Goal: Task Accomplishment & Management: Complete application form

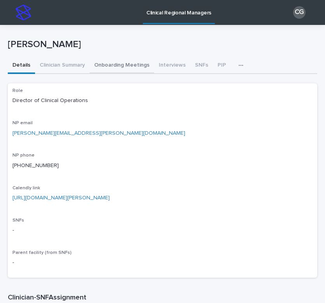
click at [120, 69] on button "Onboarding Meetings" at bounding box center [122, 66] width 65 height 16
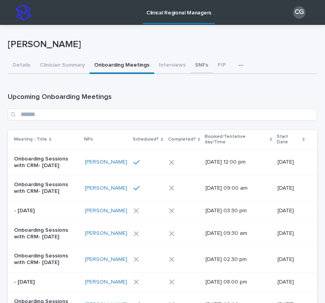
click at [195, 67] on button "SNFs" at bounding box center [201, 66] width 23 height 16
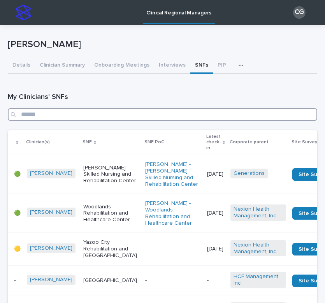
click at [97, 115] on input "Search" at bounding box center [162, 114] width 309 height 12
type input "****"
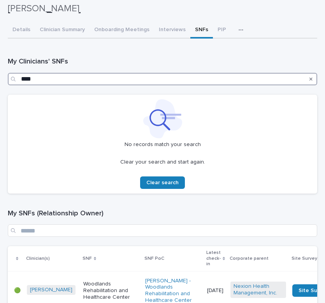
scroll to position [34, 0]
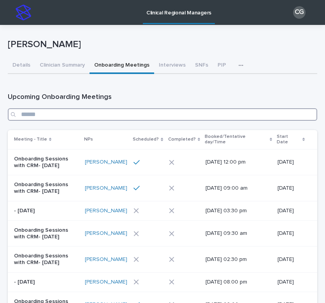
click at [108, 116] on input "Search" at bounding box center [162, 114] width 309 height 12
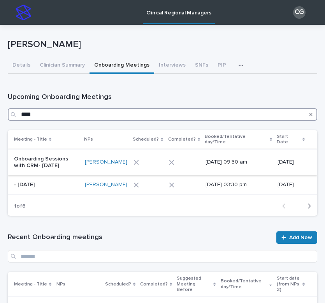
type input "****"
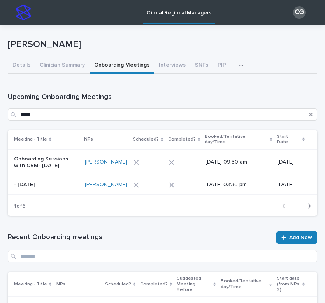
click at [78, 160] on p "Onboarding Sessions with CRM- [DATE]" at bounding box center [46, 162] width 65 height 13
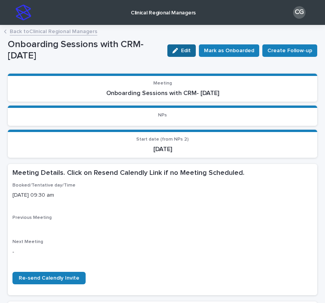
click at [191, 53] on span "Edit" at bounding box center [186, 50] width 10 height 5
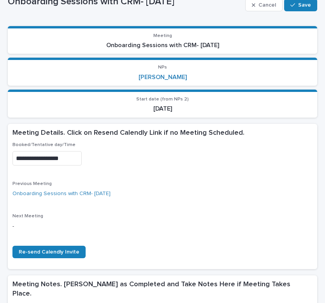
scroll to position [49, 0]
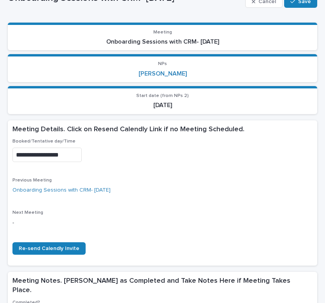
click at [43, 156] on input "**********" at bounding box center [46, 155] width 69 height 14
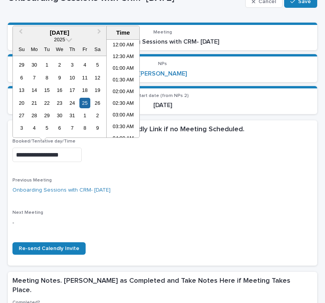
scroll to position [179, 0]
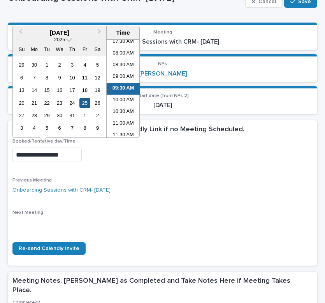
click at [86, 104] on div "25" at bounding box center [84, 103] width 11 height 11
click at [99, 33] on span "Next Month" at bounding box center [99, 32] width 0 height 11
click at [86, 102] on div "22" at bounding box center [84, 103] width 11 height 11
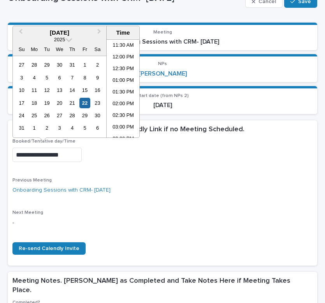
scroll to position [299, 0]
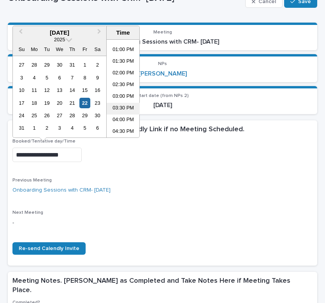
click at [120, 108] on li "03:30 PM" at bounding box center [123, 109] width 33 height 12
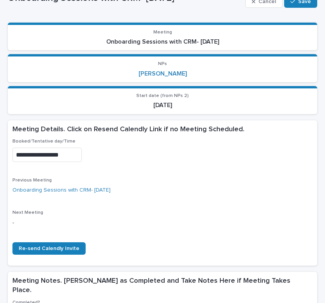
type input "**********"
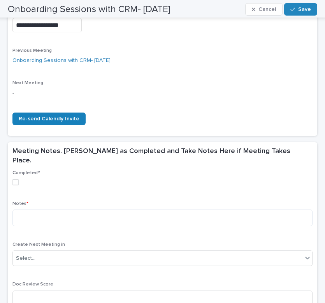
scroll to position [181, 0]
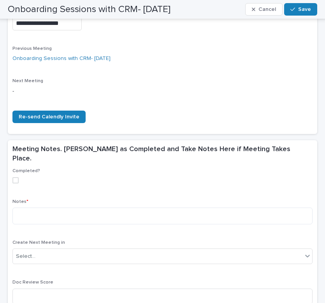
click at [16, 177] on span at bounding box center [15, 180] width 6 height 6
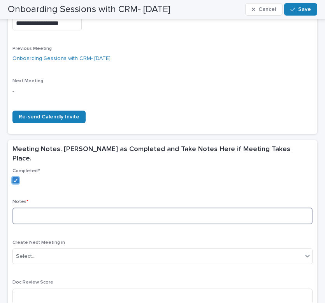
click at [27, 207] on textarea at bounding box center [162, 215] width 300 height 17
paste textarea "**********"
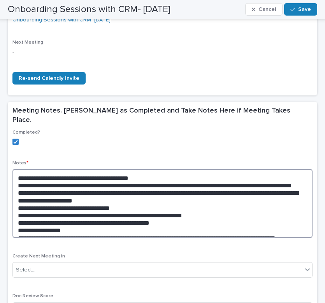
scroll to position [250, 0]
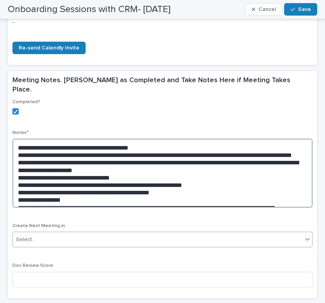
type textarea "**********"
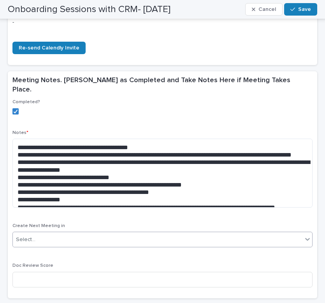
click at [69, 233] on div "Select..." at bounding box center [158, 239] width 290 height 13
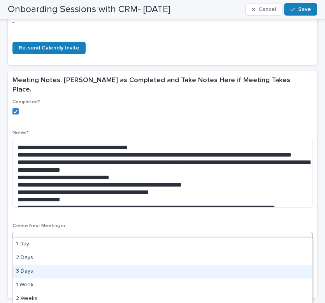
click at [56, 274] on div "3 Days" at bounding box center [162, 272] width 299 height 14
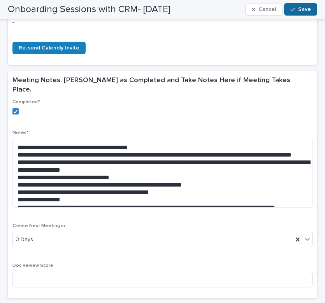
click at [299, 11] on span "Save" at bounding box center [304, 9] width 13 height 5
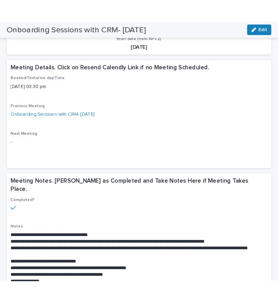
scroll to position [0, 0]
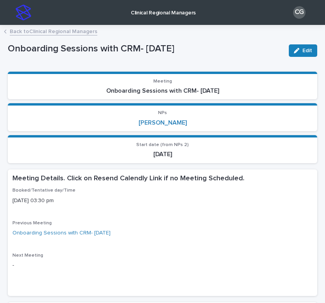
click at [43, 34] on link "Back to Clinical Regional Managers" at bounding box center [54, 30] width 88 height 9
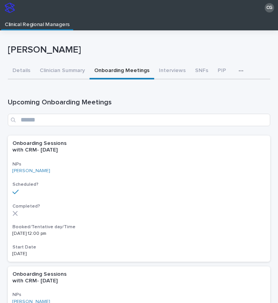
scroll to position [16, 0]
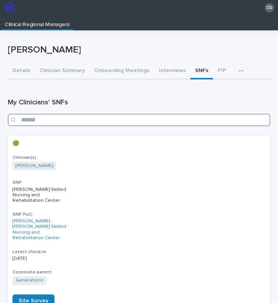
click at [83, 121] on input "Search" at bounding box center [139, 120] width 262 height 12
type input "**********"
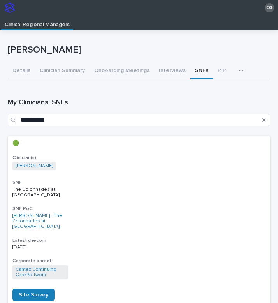
click at [97, 179] on div "🟢 Clinician(s) [PERSON_NAME] SNF The Colonnades at Reflection Bay SNF PoC [PERS…" at bounding box center [139, 220] width 262 height 170
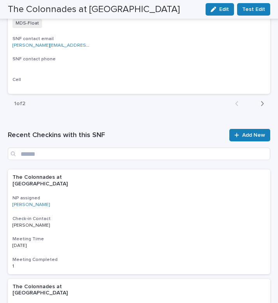
scroll to position [1554, 0]
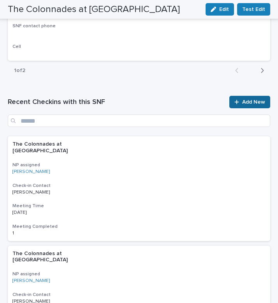
click at [247, 100] on span "Add New" at bounding box center [253, 101] width 23 height 5
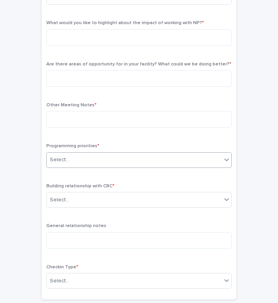
scroll to position [41, 0]
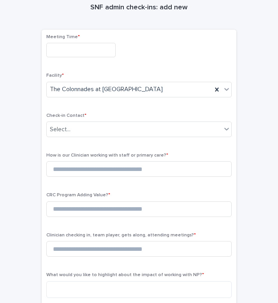
click at [74, 51] on input "text" at bounding box center [80, 50] width 69 height 14
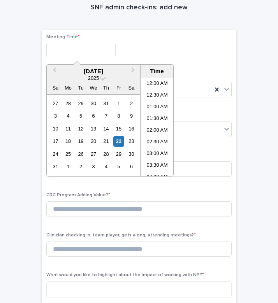
scroll to position [330, 0]
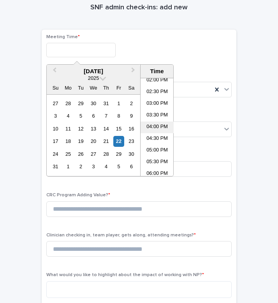
click at [157, 125] on li "04:00 PM" at bounding box center [157, 127] width 33 height 12
type input "**********"
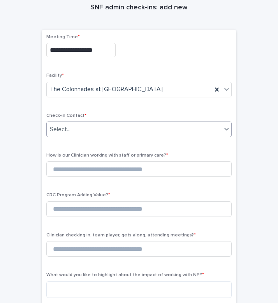
click at [84, 124] on div "Select..." at bounding box center [134, 129] width 175 height 13
type input "*******"
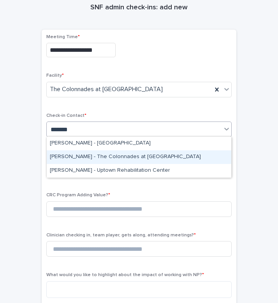
click at [91, 154] on div "[PERSON_NAME] - The Colonnades at [GEOGRAPHIC_DATA]" at bounding box center [139, 157] width 185 height 14
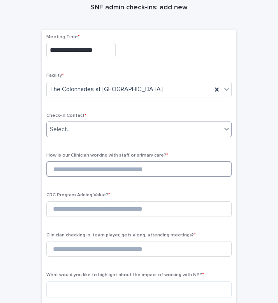
click at [93, 168] on input at bounding box center [138, 169] width 185 height 16
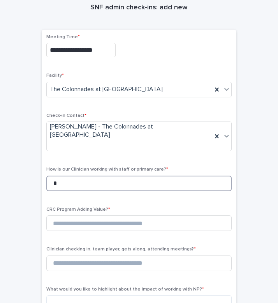
type input "*"
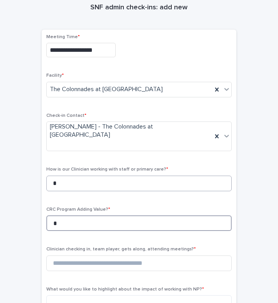
type input "*"
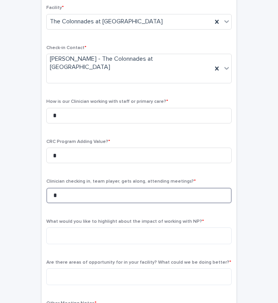
scroll to position [117, 0]
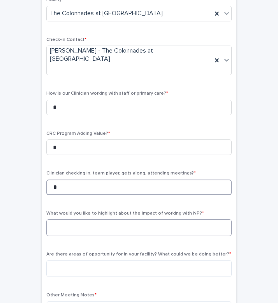
type input "*"
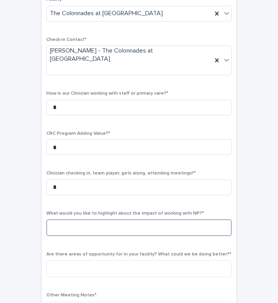
click at [105, 219] on textarea at bounding box center [138, 227] width 185 height 17
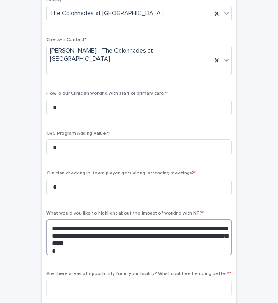
paste textarea "**********"
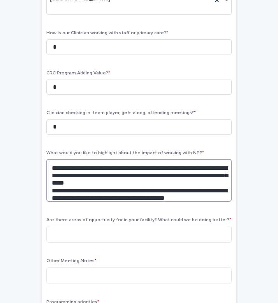
scroll to position [182, 0]
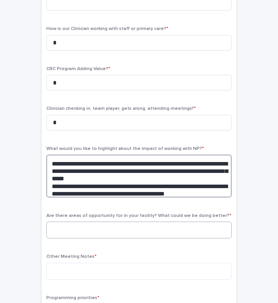
type textarea "**********"
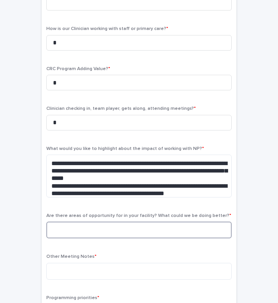
click at [102, 221] on textarea at bounding box center [138, 229] width 185 height 17
type textarea "***"
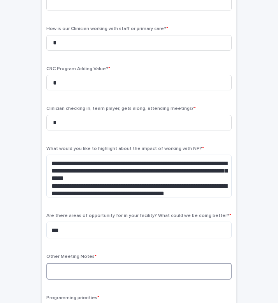
click at [113, 263] on textarea at bounding box center [138, 271] width 185 height 17
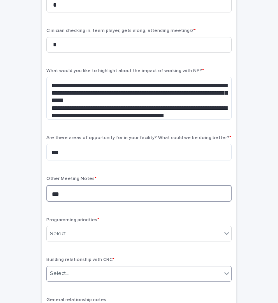
scroll to position [263, 0]
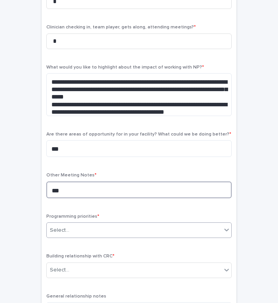
type textarea "***"
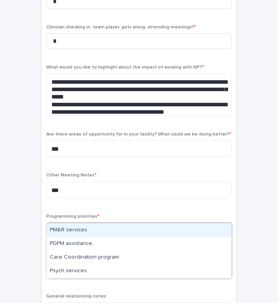
click at [96, 224] on div "Select..." at bounding box center [134, 230] width 175 height 13
click at [94, 232] on div "PM&R services" at bounding box center [139, 230] width 185 height 14
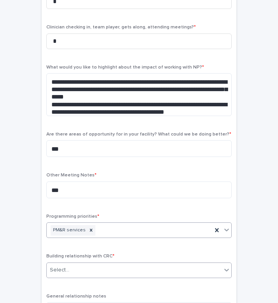
click at [94, 264] on div "Select..." at bounding box center [134, 270] width 175 height 13
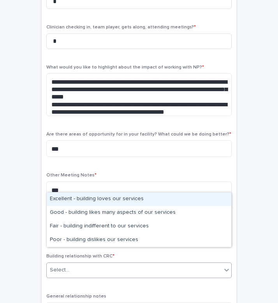
click at [79, 205] on div "Excellent - building loves our services" at bounding box center [139, 199] width 185 height 14
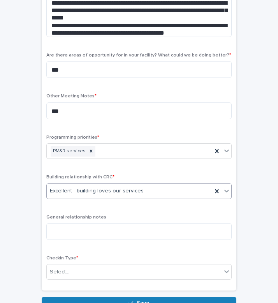
scroll to position [343, 0]
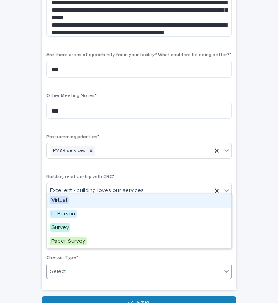
click at [77, 265] on div "Select..." at bounding box center [134, 271] width 175 height 13
click at [67, 199] on span "Virtual" at bounding box center [59, 200] width 19 height 9
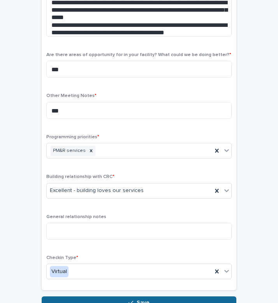
click at [75, 296] on button "Save" at bounding box center [139, 302] width 195 height 12
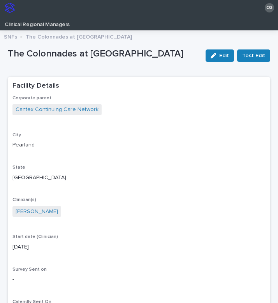
click at [6, 6] on img at bounding box center [10, 8] width 10 height 10
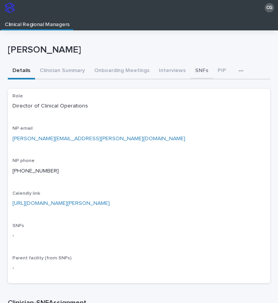
click at [201, 69] on button "SNFs" at bounding box center [201, 71] width 23 height 16
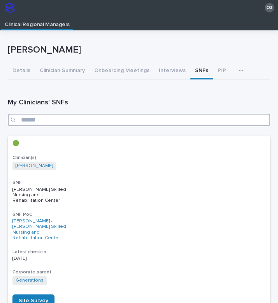
click at [71, 122] on input "Search" at bounding box center [139, 120] width 262 height 12
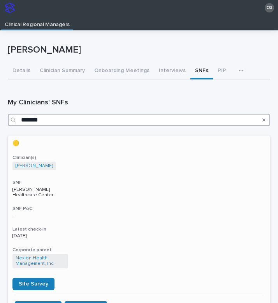
scroll to position [63, 0]
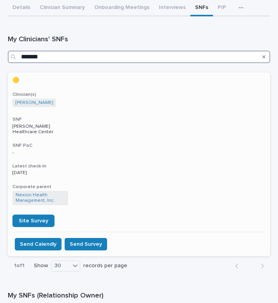
type input "*******"
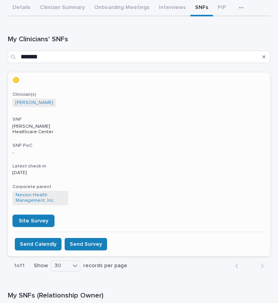
click at [102, 193] on p "Nexion Health Management, Inc." at bounding box center [138, 199] width 253 height 16
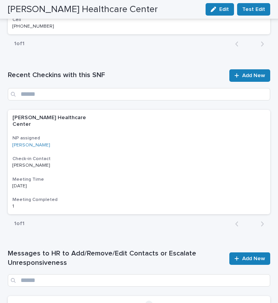
scroll to position [1241, 0]
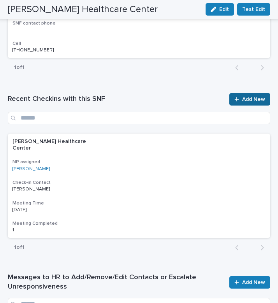
click at [252, 98] on span "Add New" at bounding box center [253, 99] width 23 height 5
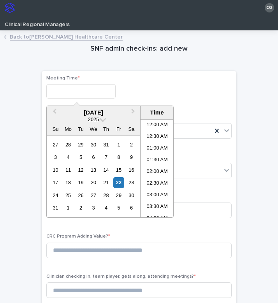
click at [68, 84] on input "text" at bounding box center [80, 91] width 69 height 14
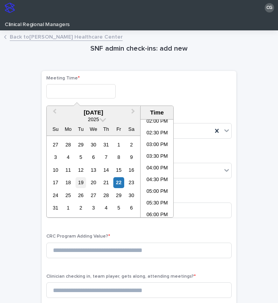
click at [80, 183] on div "19" at bounding box center [81, 182] width 11 height 11
click at [152, 131] on li "02:30 PM" at bounding box center [157, 134] width 33 height 12
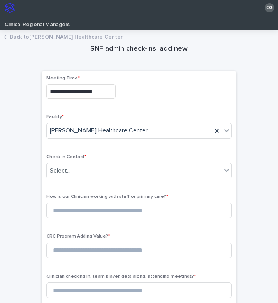
type input "**********"
click at [60, 172] on div "Select..." at bounding box center [60, 171] width 21 height 8
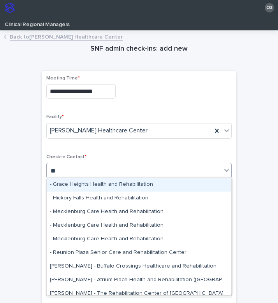
type input "*"
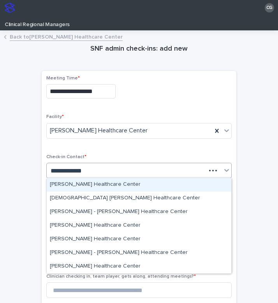
type input "**********"
click at [71, 184] on div "[PERSON_NAME] Healthcare Center" at bounding box center [139, 185] width 185 height 14
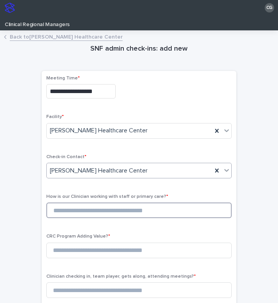
click at [76, 208] on input at bounding box center [138, 210] width 185 height 16
type input "*"
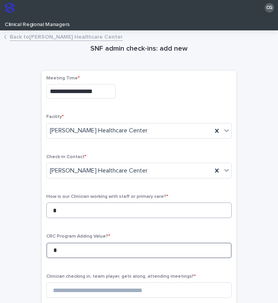
type input "*"
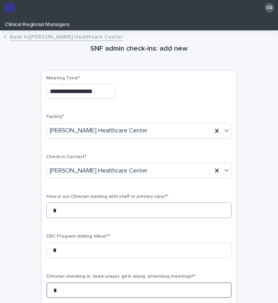
type input "*"
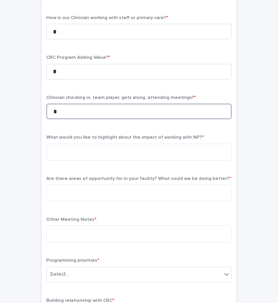
click at [78, 107] on input "*" at bounding box center [138, 112] width 185 height 16
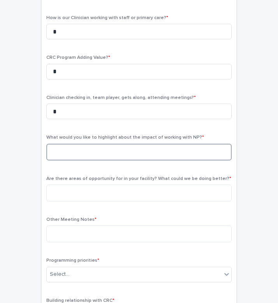
click at [84, 153] on textarea at bounding box center [138, 152] width 185 height 17
type textarea "*"
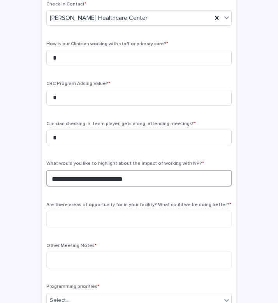
scroll to position [155, 0]
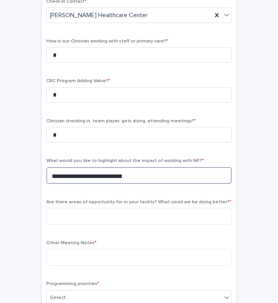
click at [67, 177] on textarea "**********" at bounding box center [138, 175] width 185 height 17
click at [68, 174] on textarea "**********" at bounding box center [138, 175] width 185 height 17
click at [113, 175] on textarea "**********" at bounding box center [138, 175] width 185 height 17
click at [177, 177] on textarea "**********" at bounding box center [138, 175] width 185 height 17
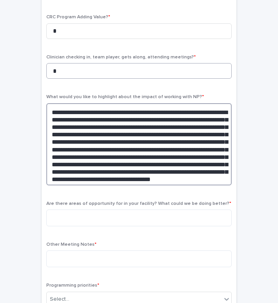
scroll to position [231, 0]
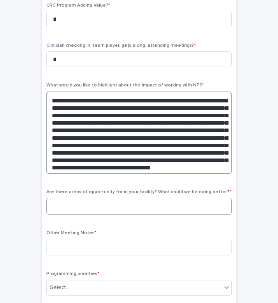
type textarea "**********"
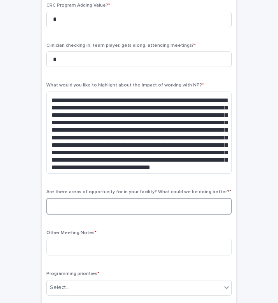
click at [91, 207] on textarea at bounding box center [138, 206] width 185 height 17
type textarea "**********"
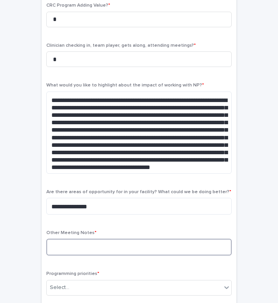
click at [78, 245] on textarea at bounding box center [138, 247] width 185 height 17
type textarea "*"
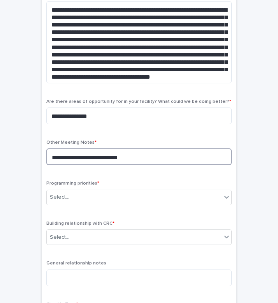
scroll to position [339, 0]
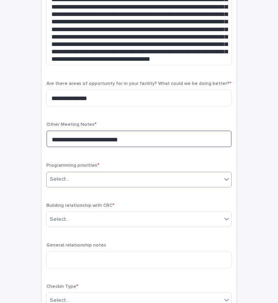
type textarea "**********"
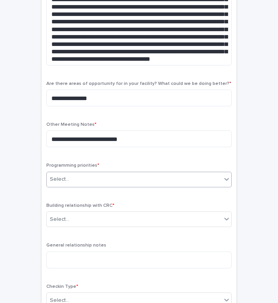
click at [89, 173] on div "Select..." at bounding box center [134, 179] width 175 height 13
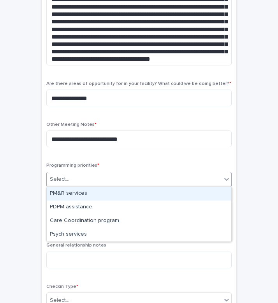
click at [88, 192] on div "PM&R services" at bounding box center [139, 194] width 185 height 14
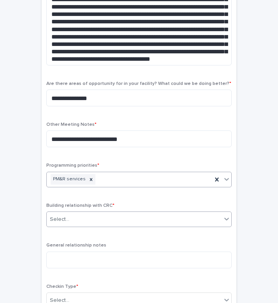
click at [89, 214] on div "Select..." at bounding box center [134, 219] width 175 height 13
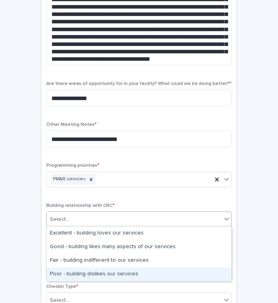
click at [88, 272] on div "Poor - building dislikes our services" at bounding box center [139, 274] width 185 height 14
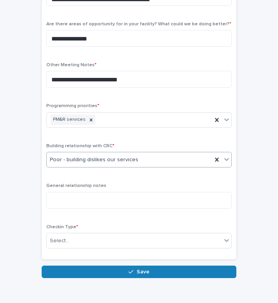
scroll to position [411, 0]
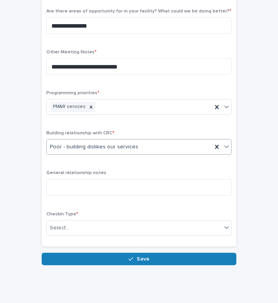
click at [100, 141] on div "Poor - building dislikes our services" at bounding box center [129, 147] width 165 height 13
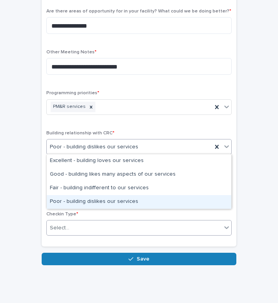
click at [74, 230] on div "Select..." at bounding box center [134, 227] width 175 height 13
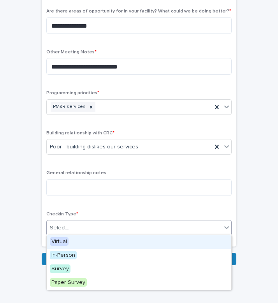
click at [73, 241] on div "Virtual" at bounding box center [139, 242] width 185 height 14
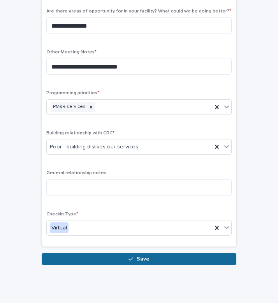
click at [81, 255] on button "Save" at bounding box center [139, 259] width 195 height 12
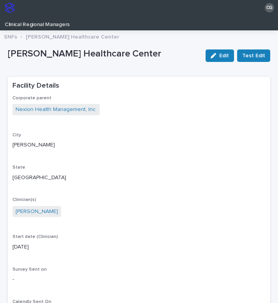
click at [12, 36] on p "SNFs" at bounding box center [10, 36] width 13 height 9
click at [12, 10] on img at bounding box center [10, 8] width 10 height 10
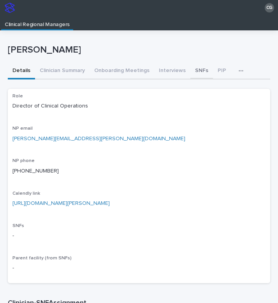
click at [190, 74] on button "SNFs" at bounding box center [201, 71] width 23 height 16
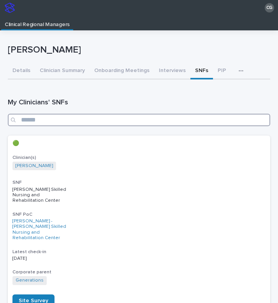
click at [89, 115] on input "Search" at bounding box center [139, 120] width 262 height 12
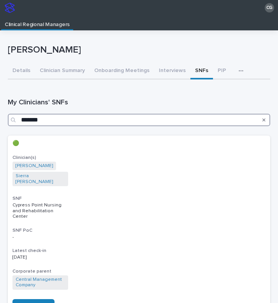
type input "********"
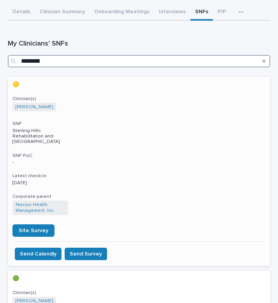
scroll to position [61, 0]
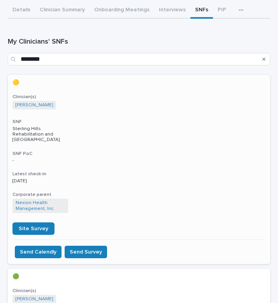
click at [125, 192] on h3 "Corporate parent" at bounding box center [138, 195] width 253 height 6
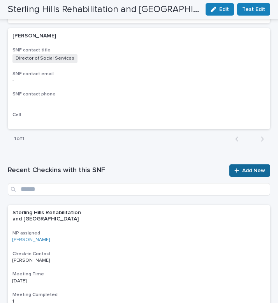
click at [250, 171] on span "Add New" at bounding box center [253, 170] width 23 height 5
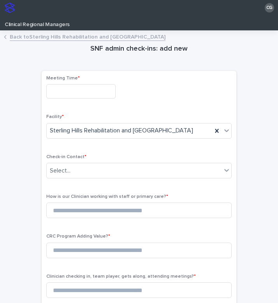
click at [87, 92] on input "text" at bounding box center [80, 91] width 69 height 14
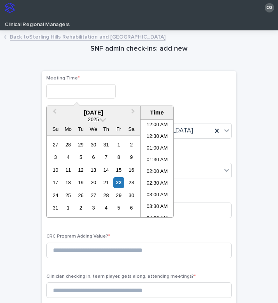
scroll to position [330, 0]
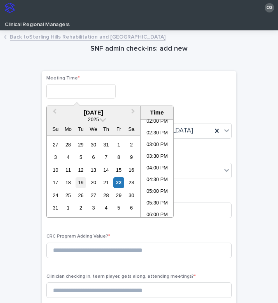
click at [78, 184] on div "19" at bounding box center [81, 182] width 11 height 11
click at [156, 167] on li "04:00 PM" at bounding box center [157, 169] width 33 height 12
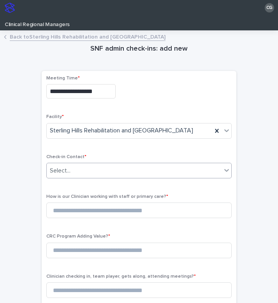
type input "**********"
click at [84, 169] on div "Select..." at bounding box center [134, 170] width 175 height 13
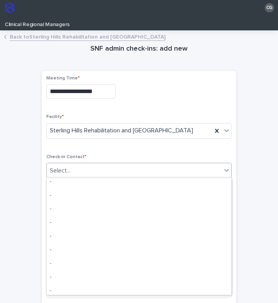
scroll to position [0, 0]
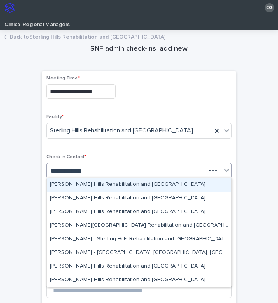
type input "**********"
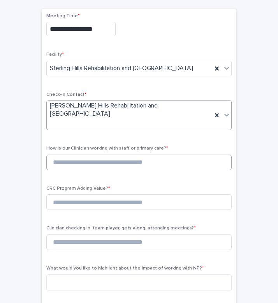
scroll to position [66, 0]
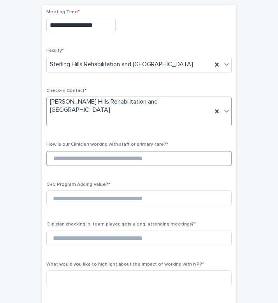
click at [83, 155] on input at bounding box center [138, 159] width 185 height 16
type input "*"
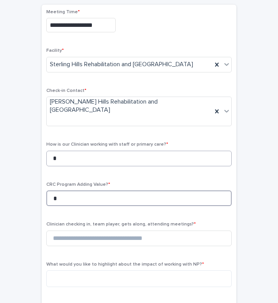
type input "*"
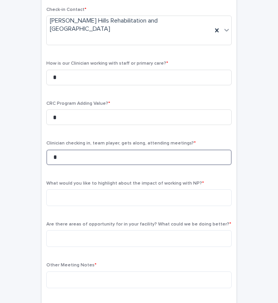
scroll to position [153, 0]
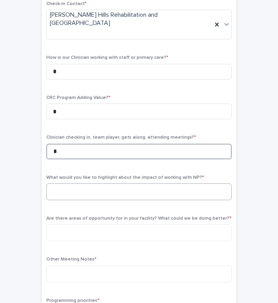
type input "*"
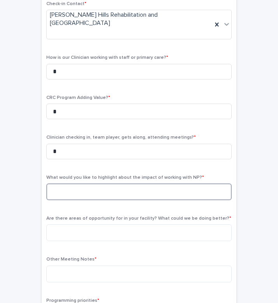
click at [77, 192] on textarea at bounding box center [138, 191] width 185 height 17
type textarea "*"
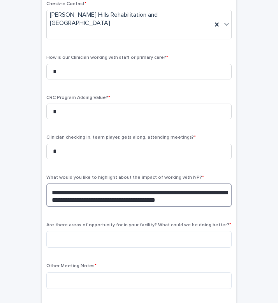
click at [124, 198] on textarea "**********" at bounding box center [138, 194] width 185 height 23
click at [165, 197] on textarea "**********" at bounding box center [138, 194] width 185 height 23
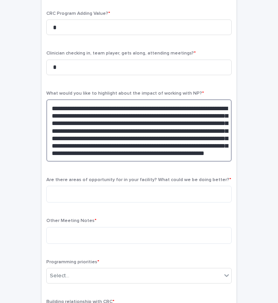
scroll to position [244, 0]
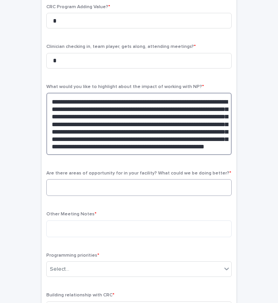
type textarea "**********"
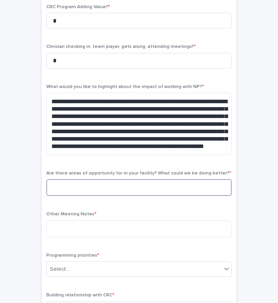
click at [130, 192] on textarea at bounding box center [138, 187] width 185 height 17
type textarea "***"
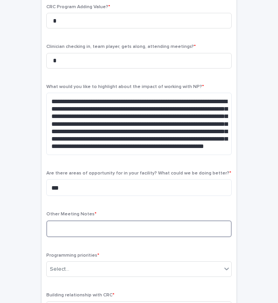
click at [118, 226] on textarea at bounding box center [138, 228] width 185 height 17
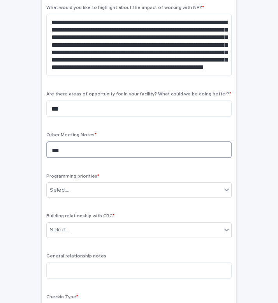
scroll to position [336, 0]
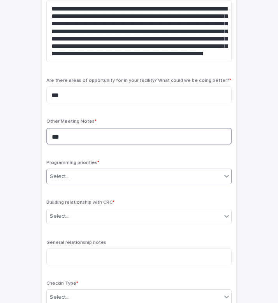
type textarea "***"
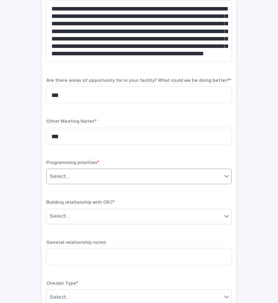
click at [102, 179] on div "Select..." at bounding box center [134, 176] width 175 height 13
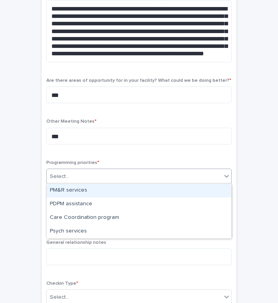
click at [100, 189] on div "PM&R services" at bounding box center [139, 191] width 185 height 14
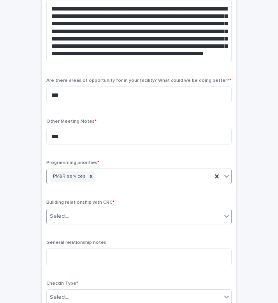
click at [95, 213] on div "Select..." at bounding box center [134, 216] width 175 height 13
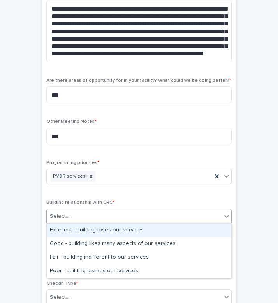
click at [87, 233] on div "Excellent - building loves our services" at bounding box center [139, 230] width 185 height 14
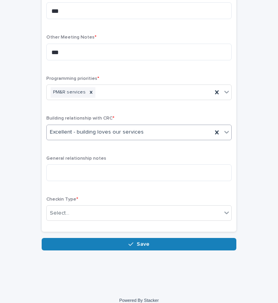
scroll to position [428, 0]
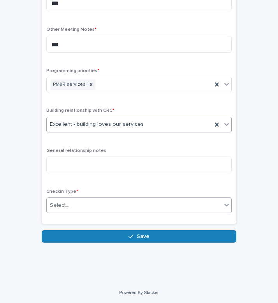
click at [84, 203] on div "Select..." at bounding box center [134, 205] width 175 height 13
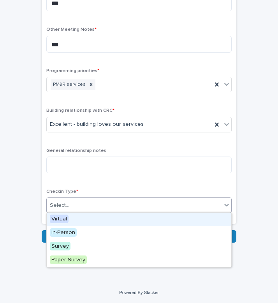
click at [81, 215] on div "Virtual" at bounding box center [139, 220] width 185 height 14
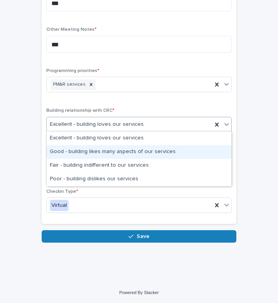
click at [92, 156] on div "Good - building likes many aspects of our services" at bounding box center [139, 152] width 185 height 14
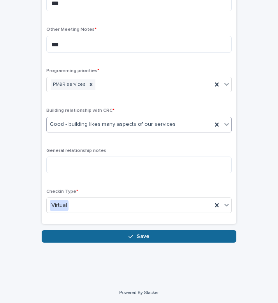
click at [81, 239] on button "Save" at bounding box center [139, 236] width 195 height 12
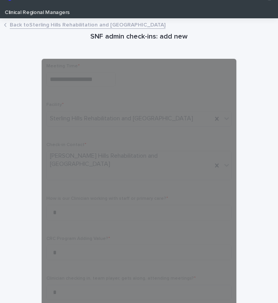
scroll to position [0, 0]
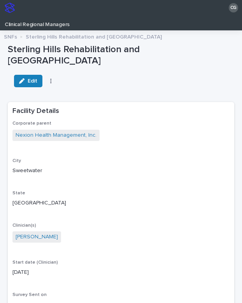
click at [9, 9] on img at bounding box center [10, 8] width 10 height 10
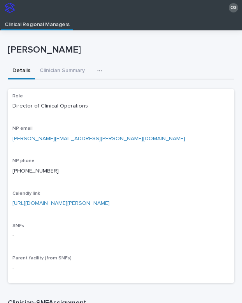
click at [98, 73] on icon "button" at bounding box center [99, 70] width 5 height 5
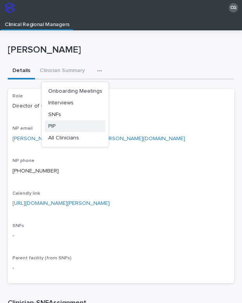
click at [73, 123] on button "PIP" at bounding box center [75, 126] width 60 height 12
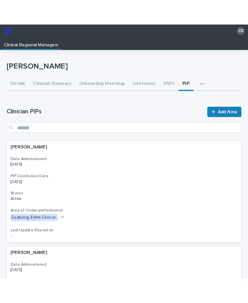
scroll to position [16, 0]
